Goal: Information Seeking & Learning: Learn about a topic

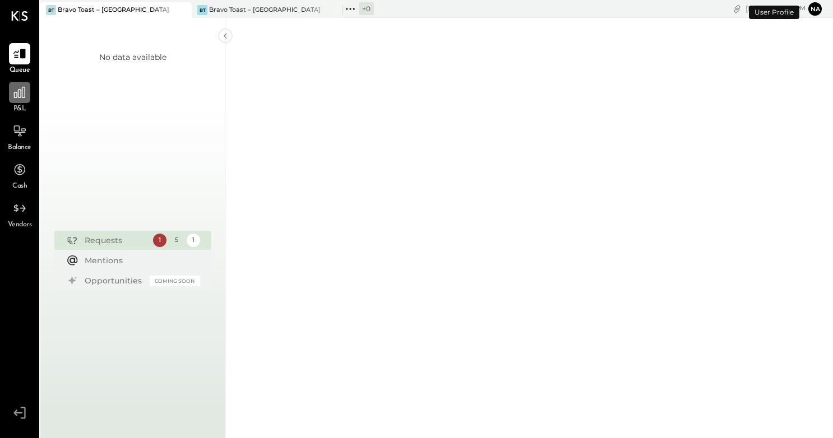
click at [27, 99] on icon at bounding box center [19, 92] width 15 height 15
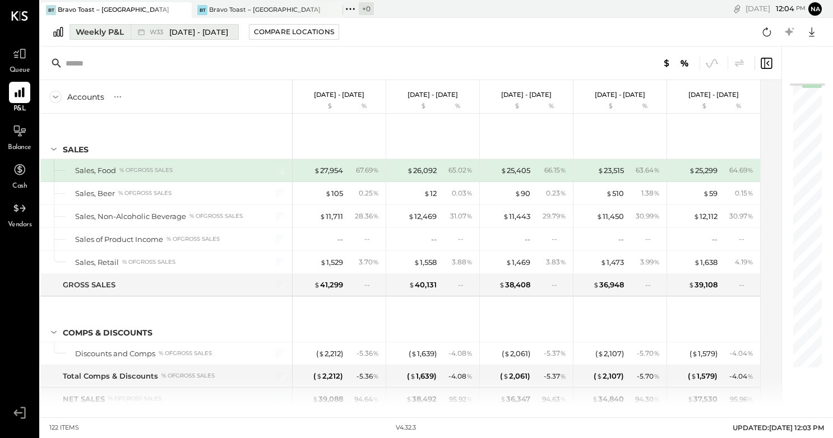
click at [105, 33] on div "Weekly P&L" at bounding box center [100, 31] width 48 height 11
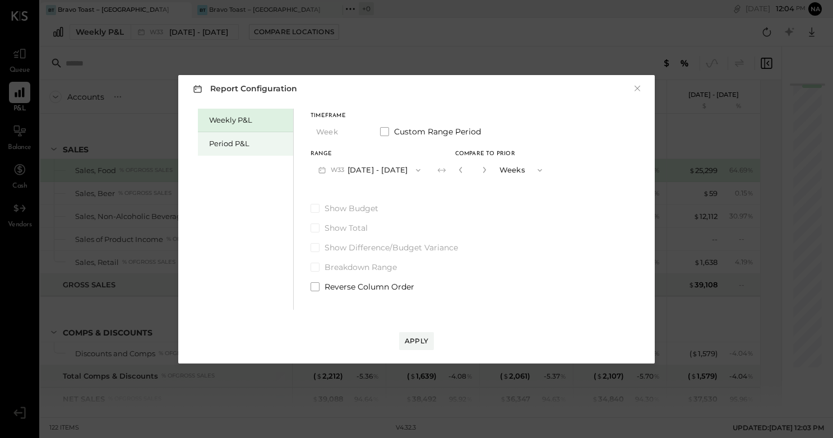
click at [244, 145] on div "Period P&L" at bounding box center [248, 143] width 78 height 11
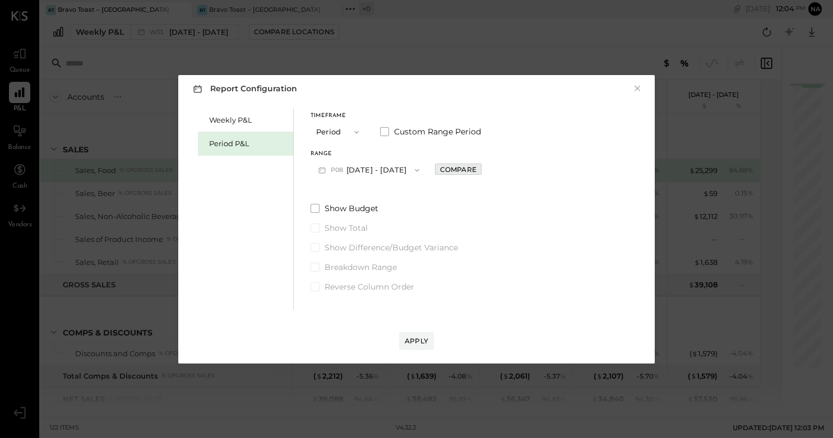
click at [478, 174] on button "Compare" at bounding box center [458, 169] width 47 height 11
click at [487, 170] on icon "button" at bounding box center [483, 169] width 7 height 7
type input "*"
click at [418, 339] on div "Apply" at bounding box center [417, 341] width 24 height 10
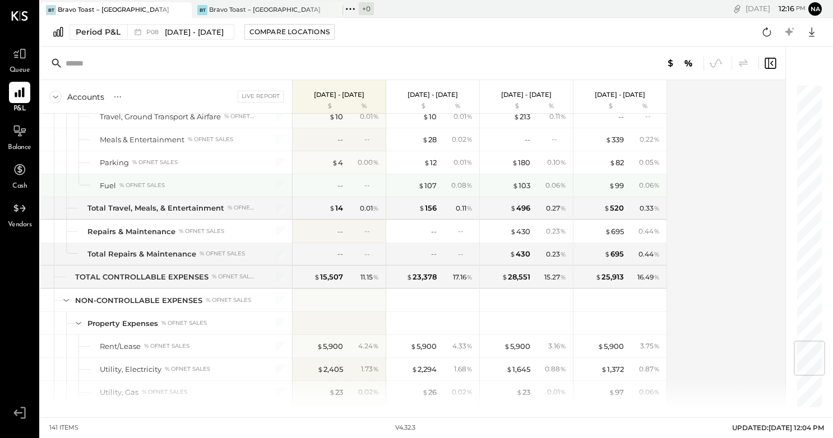
scroll to position [2167, 0]
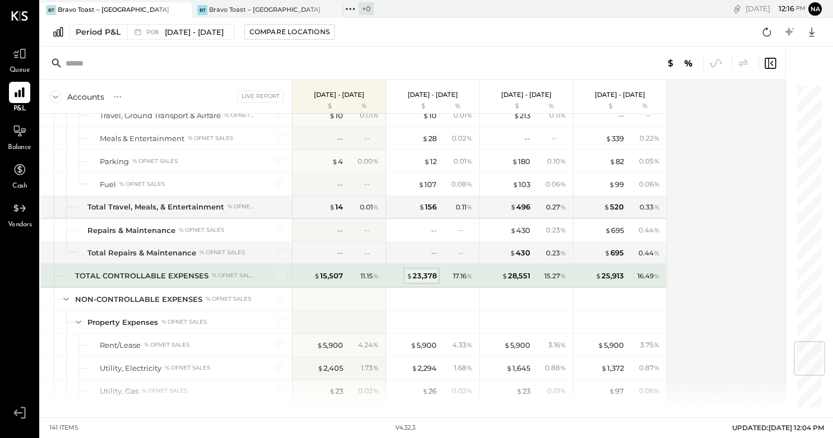
click at [420, 279] on div "$ 23,378" at bounding box center [421, 276] width 30 height 11
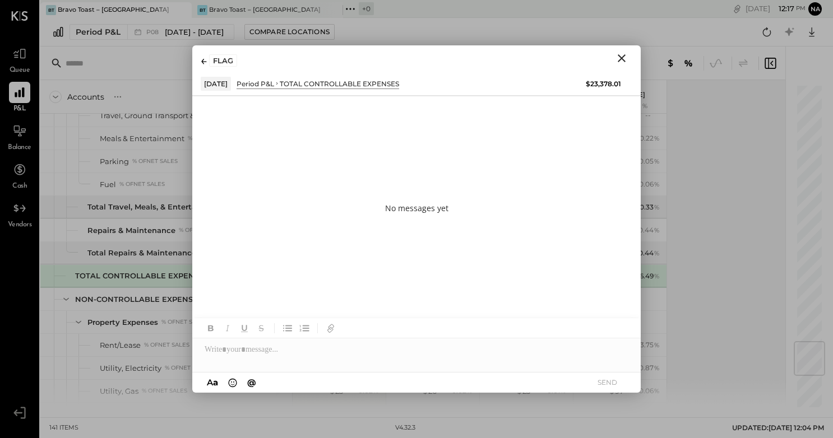
click at [199, 62] on div "FLAG" at bounding box center [416, 58] width 448 height 26
click at [206, 63] on icon at bounding box center [204, 62] width 6 height 6
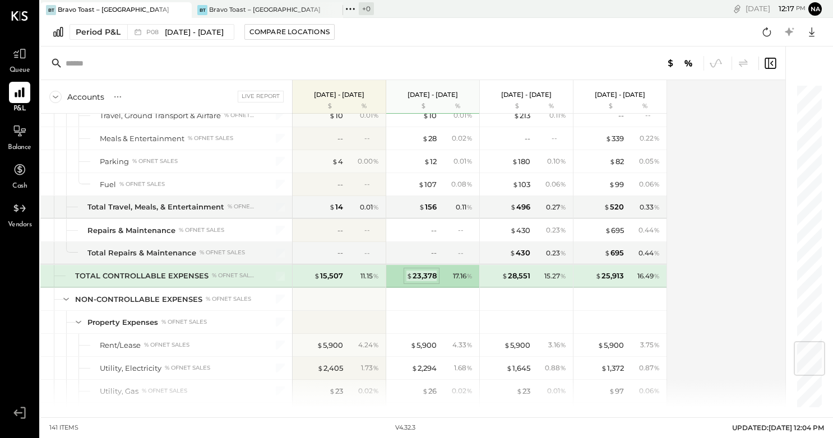
click at [429, 277] on div "$ 23,378" at bounding box center [421, 276] width 30 height 11
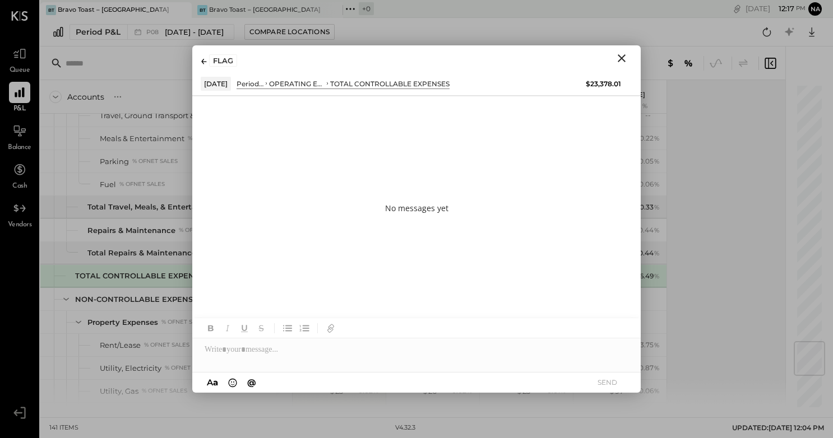
click at [624, 56] on icon "Close" at bounding box center [621, 58] width 13 height 13
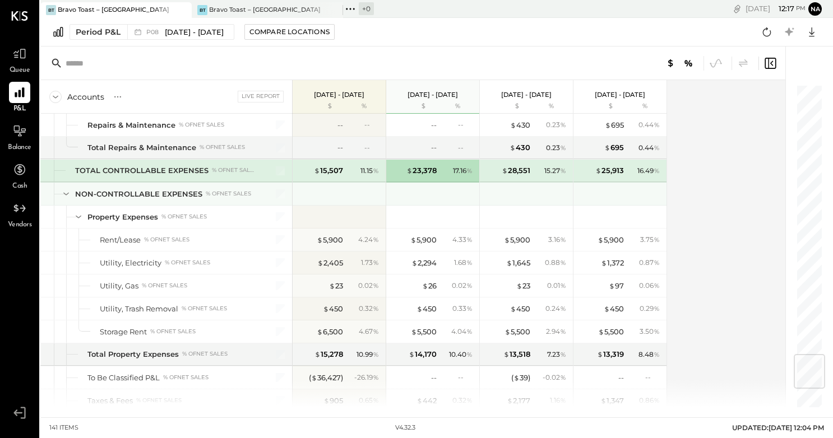
scroll to position [2271, 0]
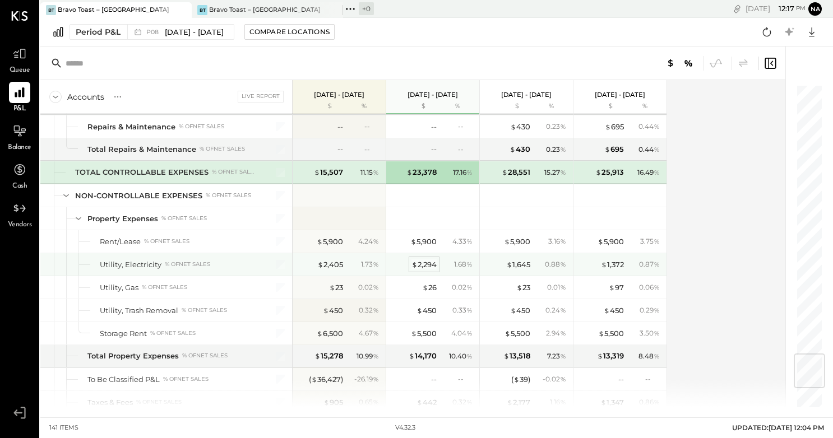
click at [424, 265] on div "$ 2,294" at bounding box center [423, 265] width 25 height 11
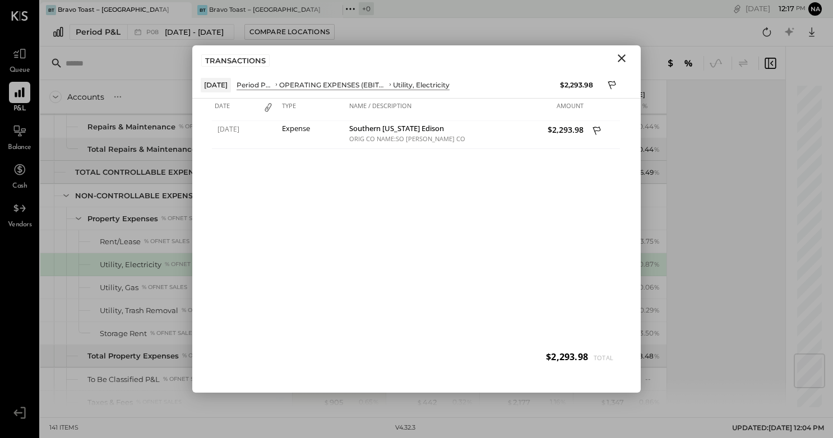
click at [622, 57] on icon "Close" at bounding box center [622, 58] width 8 height 8
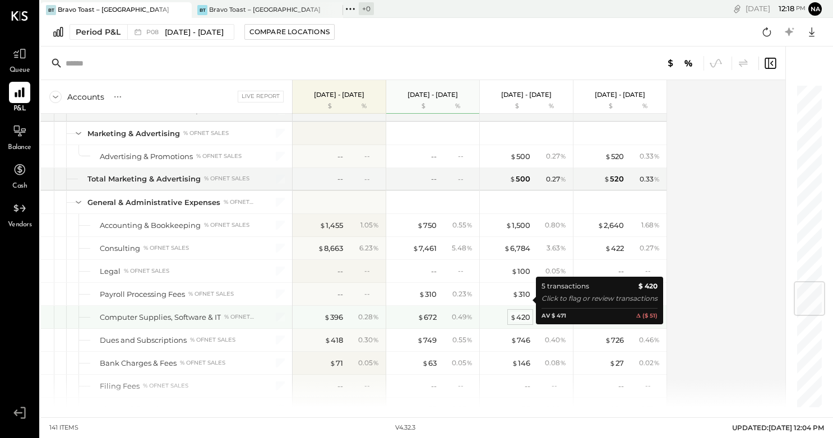
scroll to position [1662, 0]
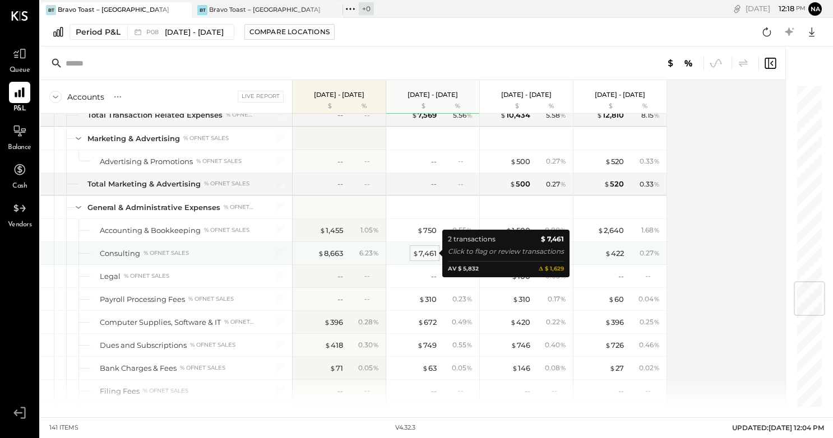
click at [435, 258] on div "$ 7,461" at bounding box center [425, 253] width 24 height 11
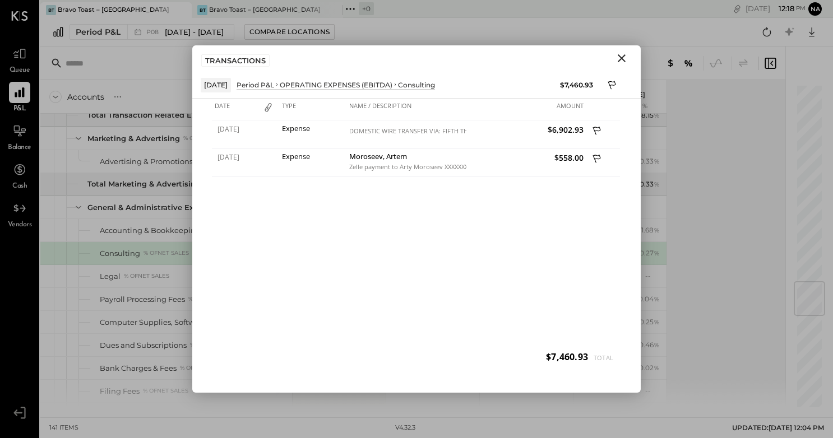
click at [620, 60] on icon "Close" at bounding box center [621, 58] width 13 height 13
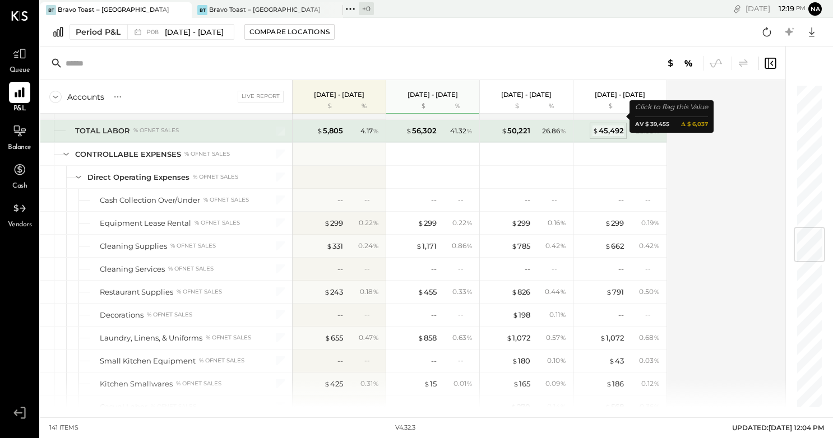
scroll to position [1209, 0]
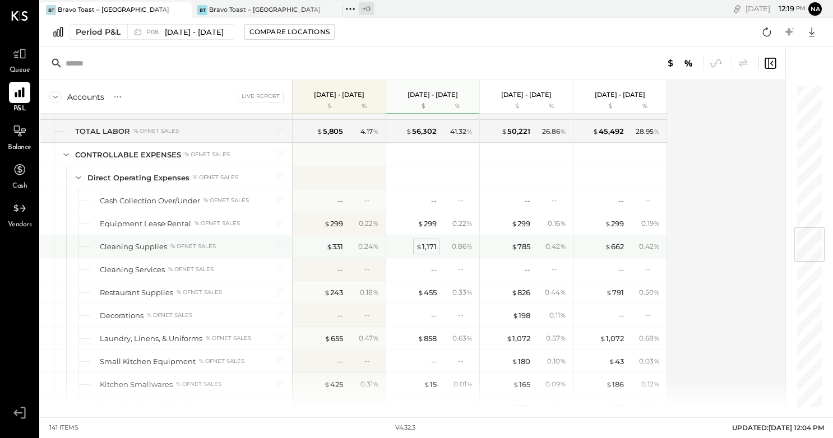
click at [429, 246] on div "$ 1,171" at bounding box center [426, 247] width 21 height 11
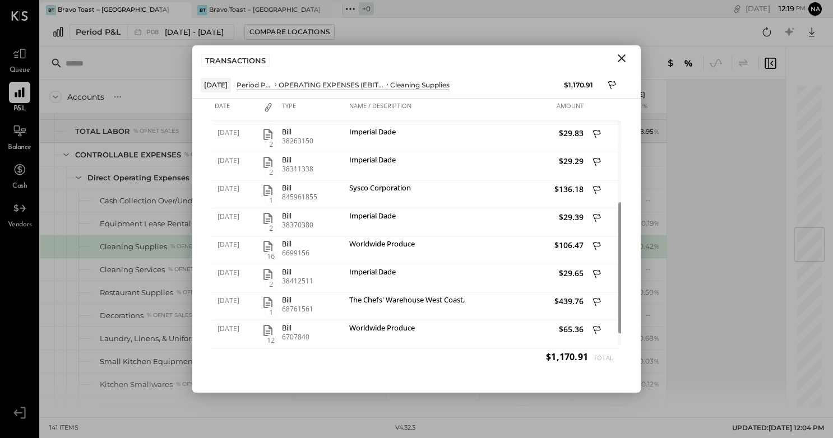
click at [619, 61] on icon "Close" at bounding box center [622, 58] width 8 height 8
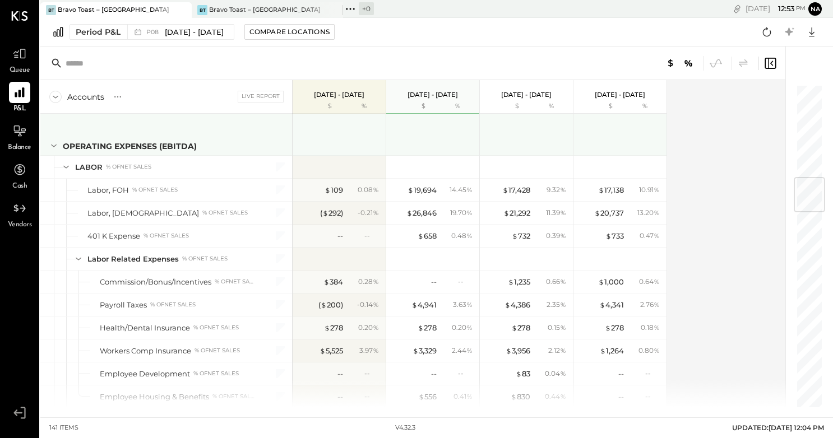
scroll to position [466, 0]
